Goal: Information Seeking & Learning: Learn about a topic

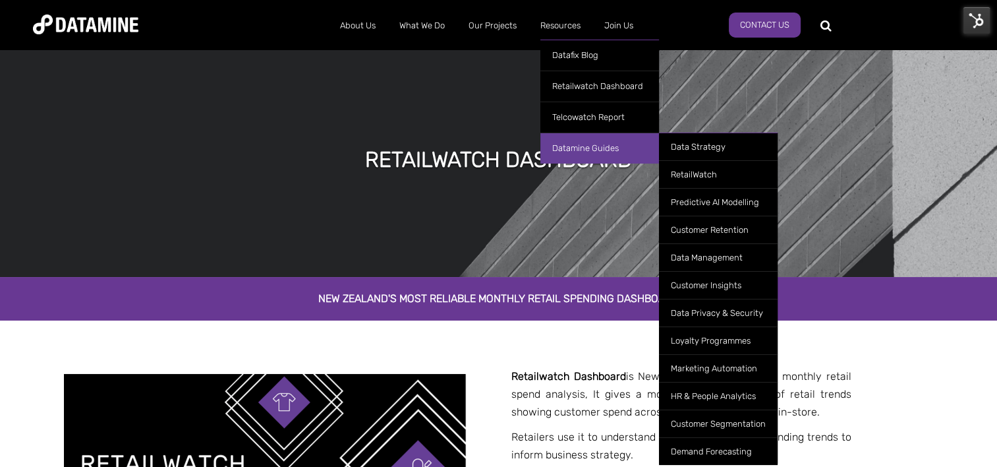
click at [567, 140] on link "Datamine Guides" at bounding box center [600, 147] width 119 height 31
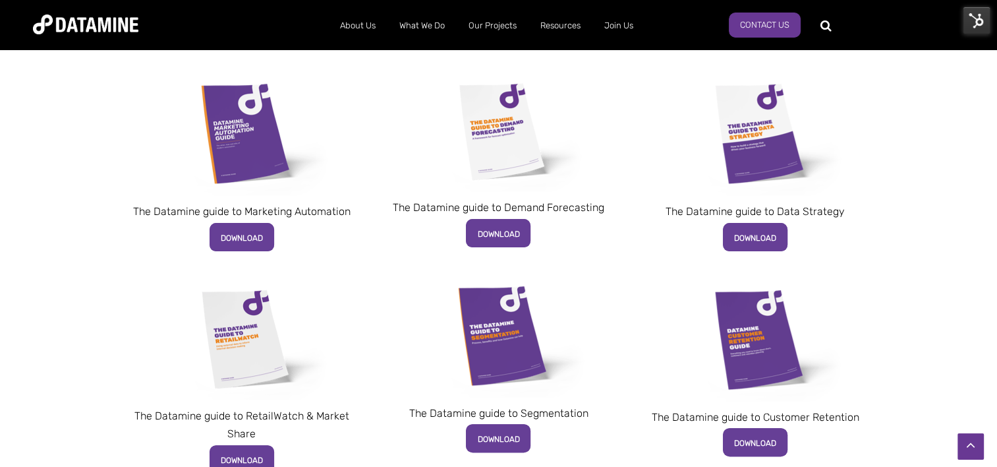
scroll to position [371, 0]
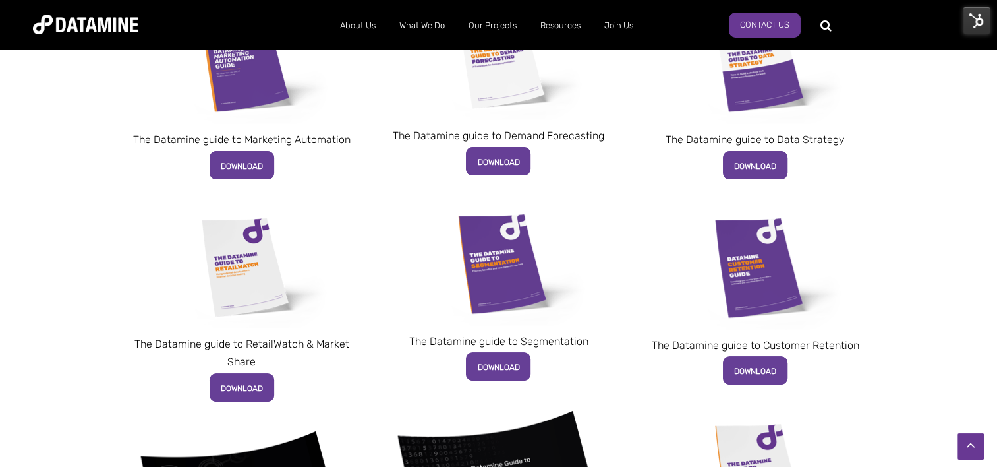
click at [224, 234] on img at bounding box center [241, 266] width 185 height 123
click at [507, 260] on img at bounding box center [499, 263] width 188 height 125
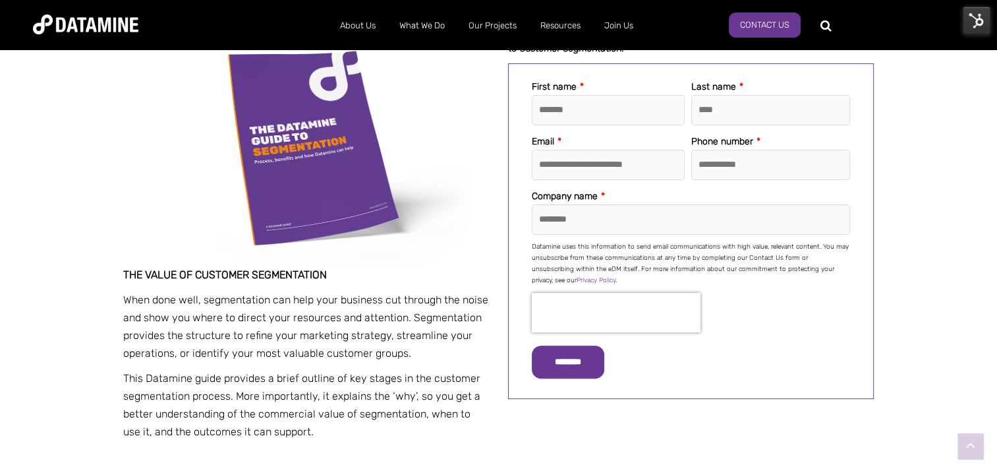
scroll to position [324, 0]
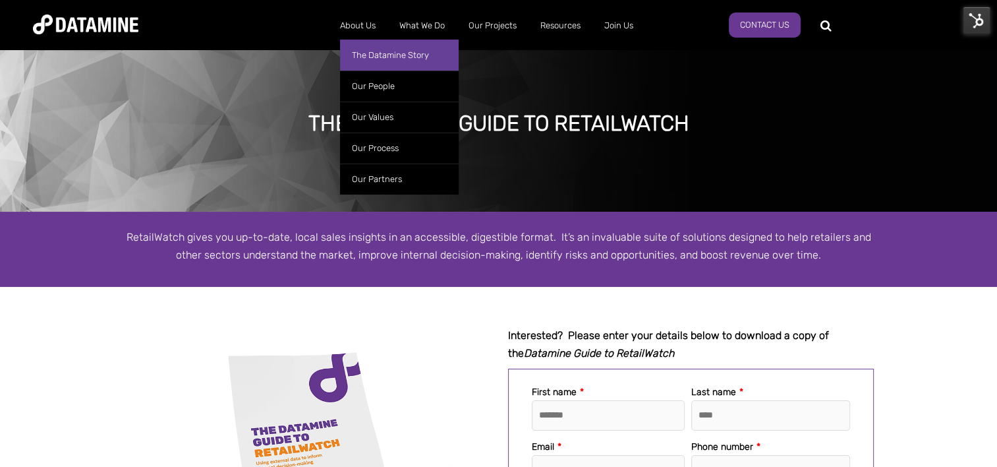
click at [375, 49] on link "The Datamine Story" at bounding box center [399, 55] width 119 height 31
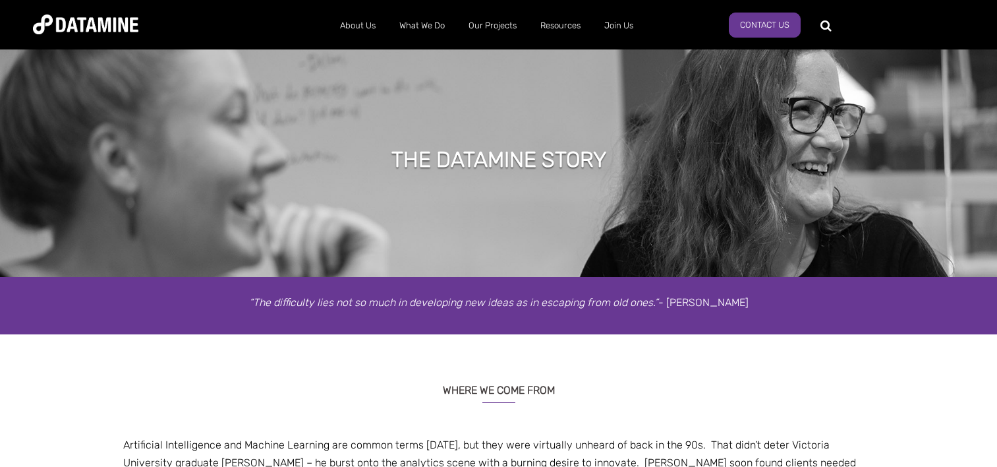
select select "**********"
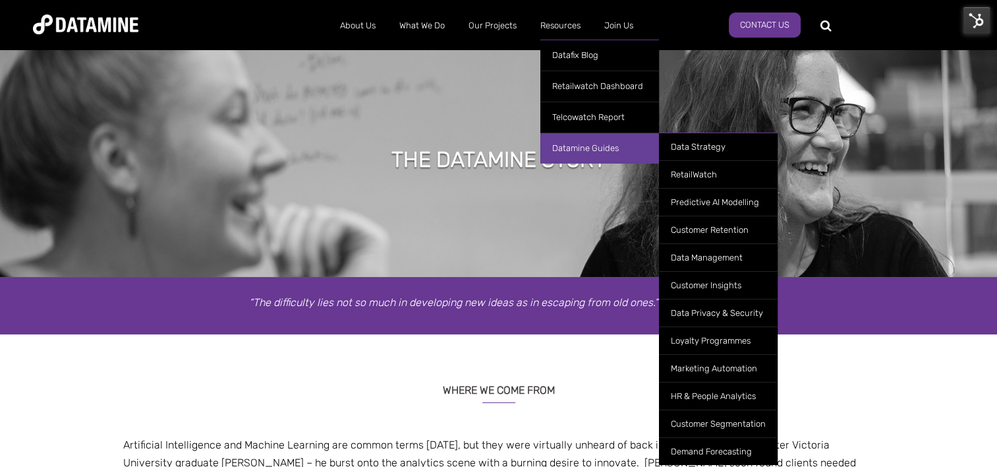
click at [575, 140] on link "Datamine Guides" at bounding box center [600, 147] width 119 height 31
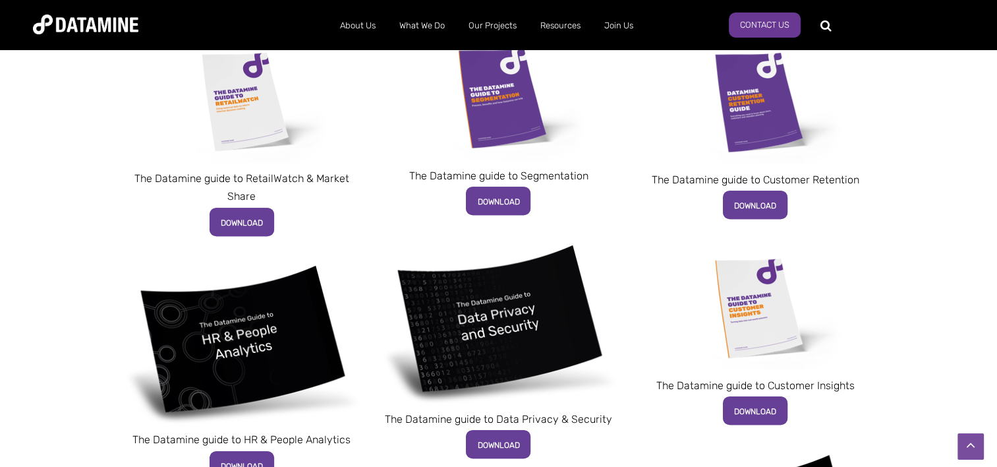
scroll to position [530, 0]
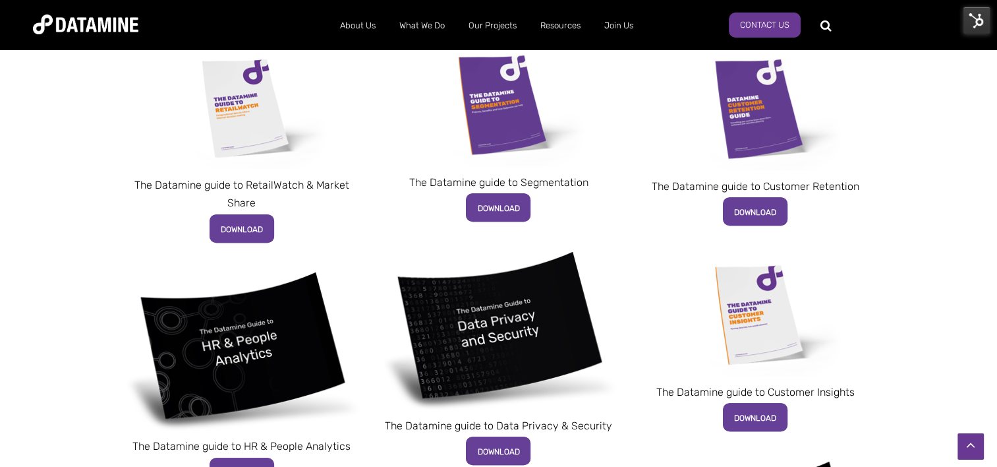
click at [496, 120] on img at bounding box center [499, 104] width 188 height 125
